Goal: Information Seeking & Learning: Check status

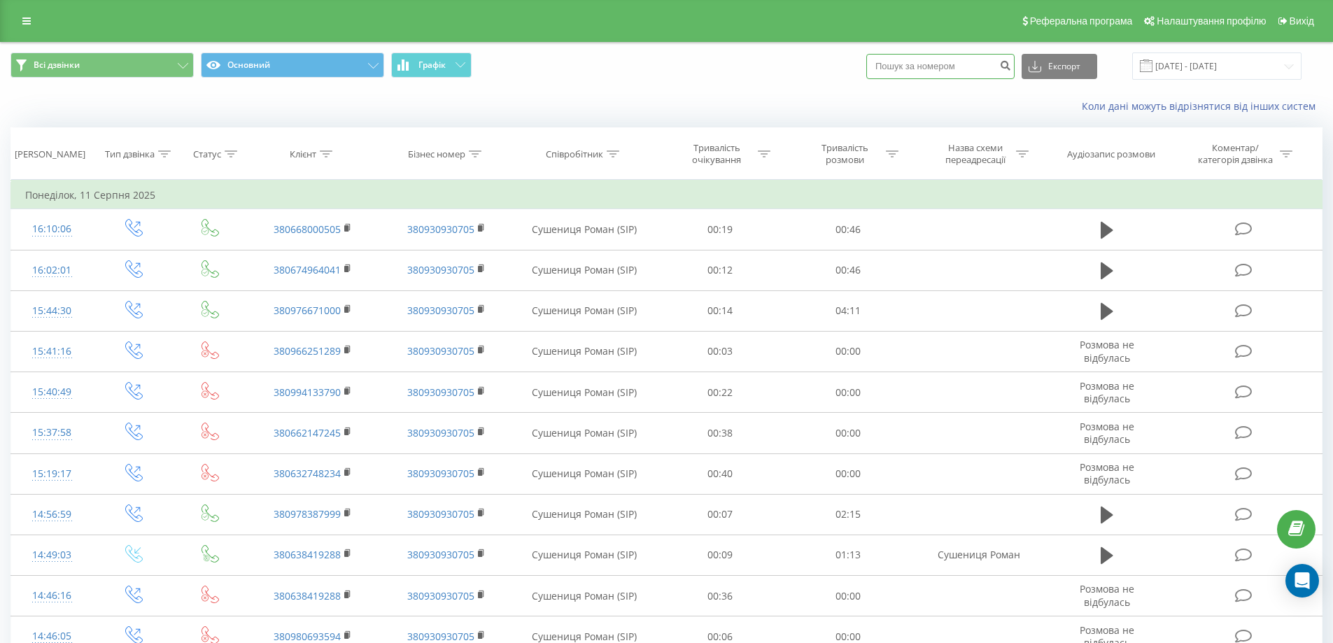
click at [971, 66] on input at bounding box center [941, 66] width 148 height 25
paste input "0632345999"
type input "0632345999"
click at [1015, 59] on button "submit" at bounding box center [1005, 66] width 19 height 25
click at [976, 76] on input at bounding box center [941, 66] width 148 height 25
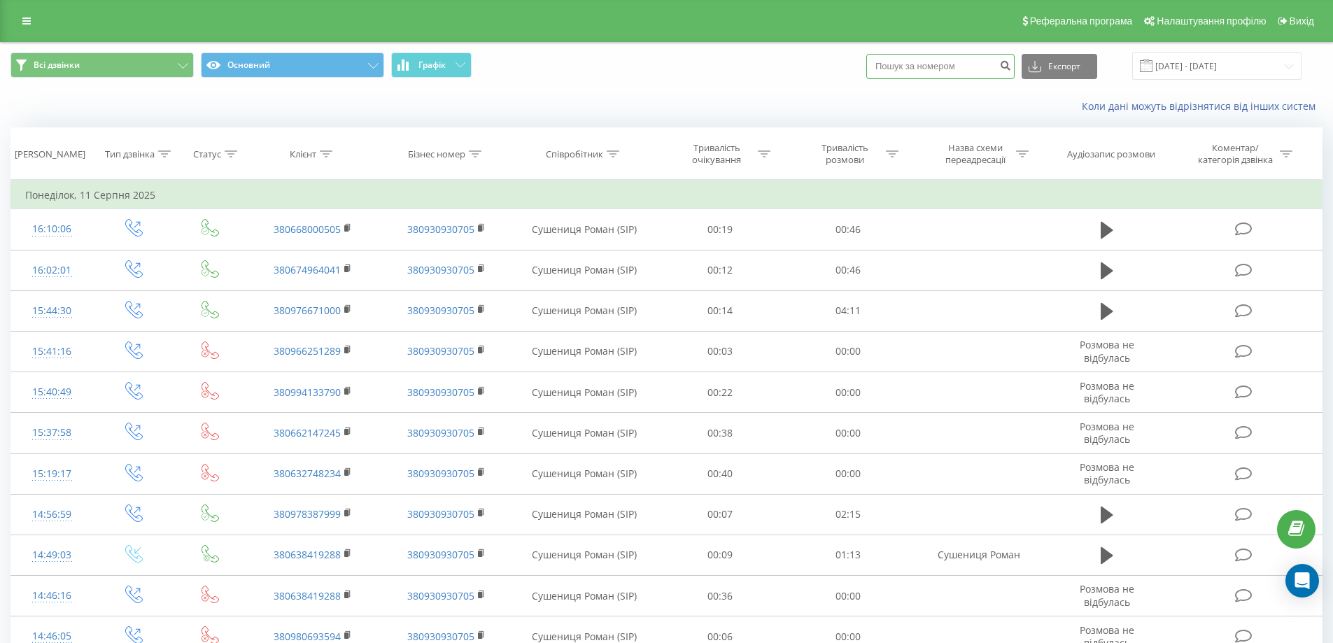
paste input "0674471507"
type input "0674471507"
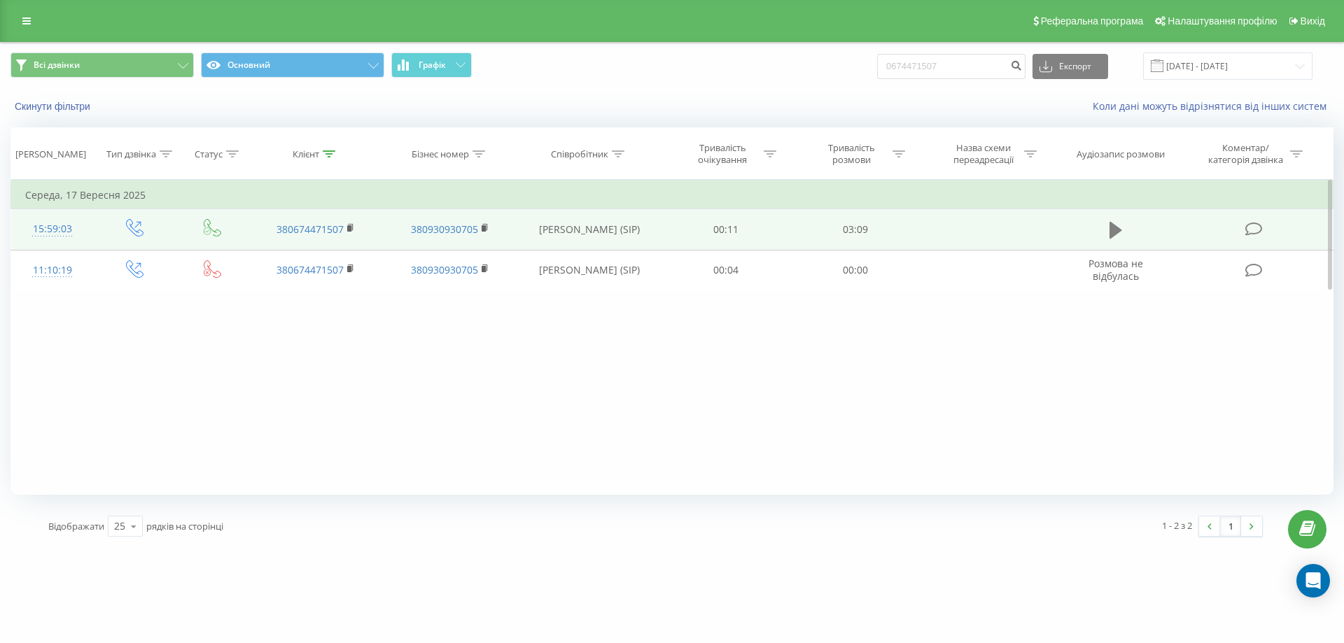
click at [1111, 235] on icon at bounding box center [1115, 230] width 13 height 17
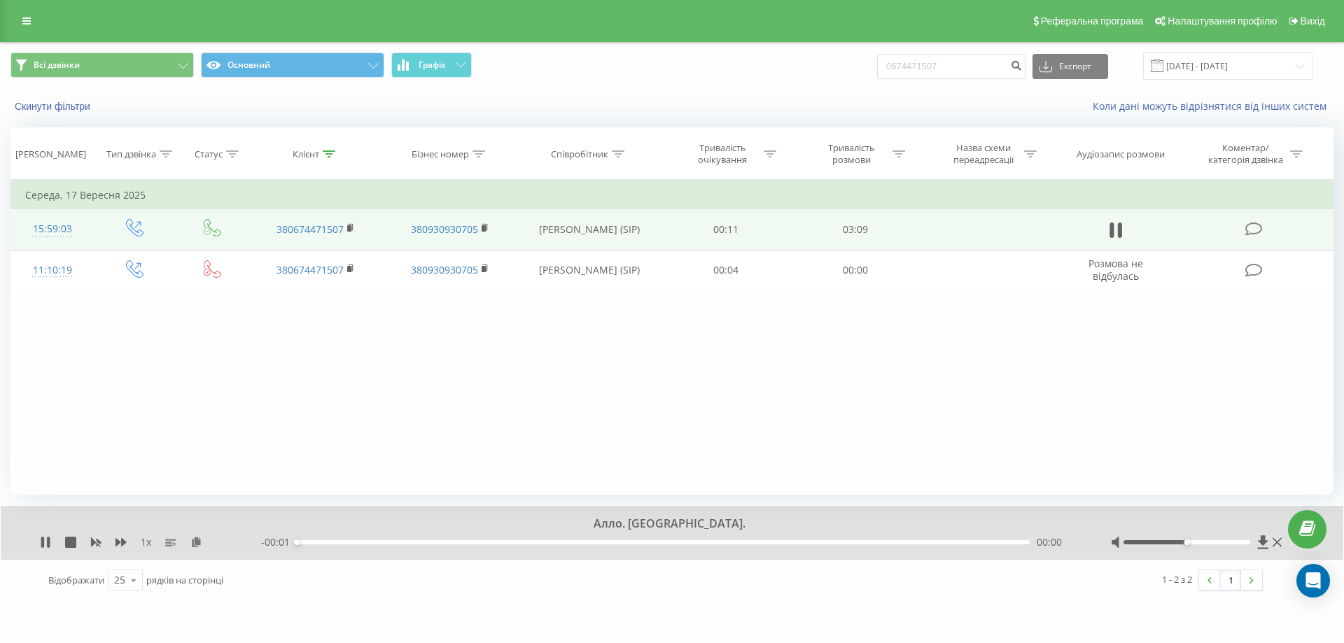
drag, startPoint x: 324, startPoint y: 547, endPoint x: 349, endPoint y: 543, distance: 24.7
click at [345, 544] on div "- 00:01 00:00 00:00" at bounding box center [668, 542] width 815 height 14
drag, startPoint x: 350, startPoint y: 543, endPoint x: 360, endPoint y: 542, distance: 9.9
click at [358, 542] on div "00:00" at bounding box center [663, 542] width 733 height 4
click at [388, 543] on div "00:23" at bounding box center [663, 542] width 733 height 4
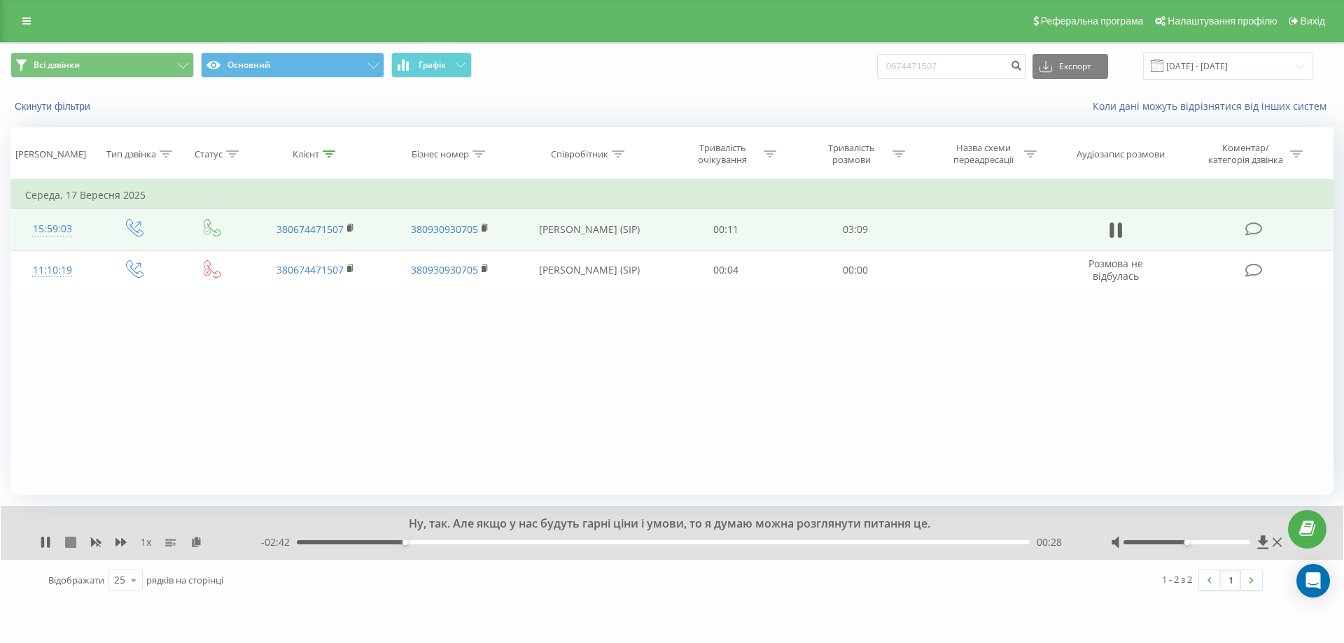
click at [65, 544] on div "1 x" at bounding box center [150, 542] width 221 height 14
click at [65, 543] on icon at bounding box center [70, 542] width 11 height 11
